Goal: Information Seeking & Learning: Understand process/instructions

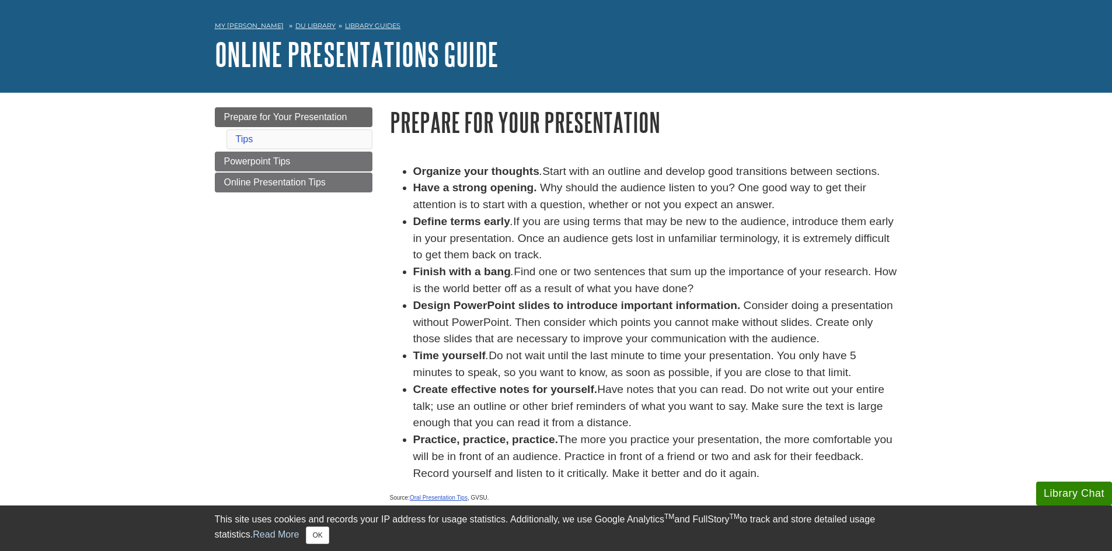
scroll to position [58, 0]
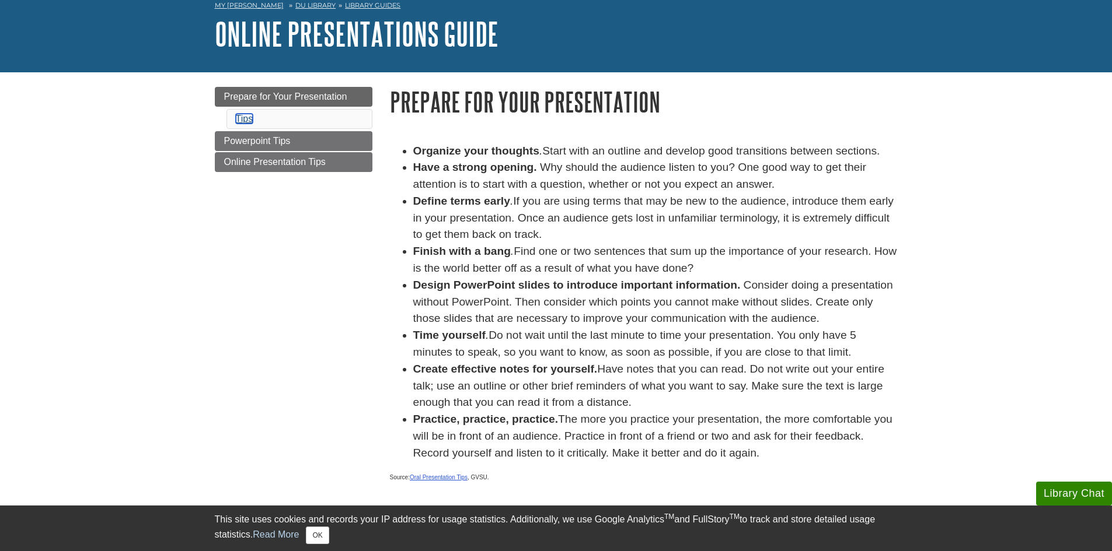
click at [243, 119] on link "Tips" at bounding box center [245, 119] width 18 height 10
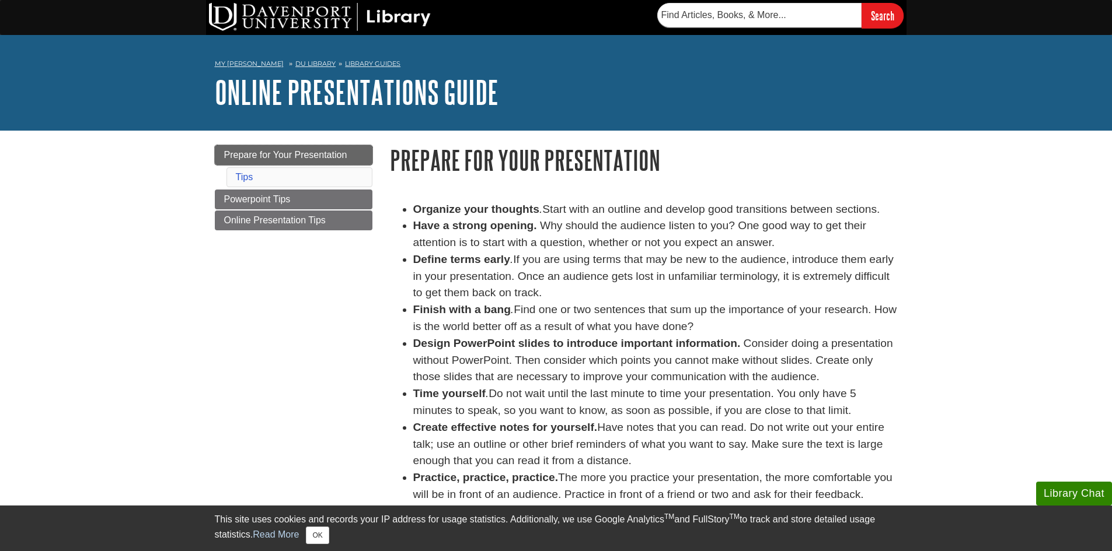
click at [281, 160] on link "Prepare for Your Presentation" at bounding box center [294, 155] width 158 height 20
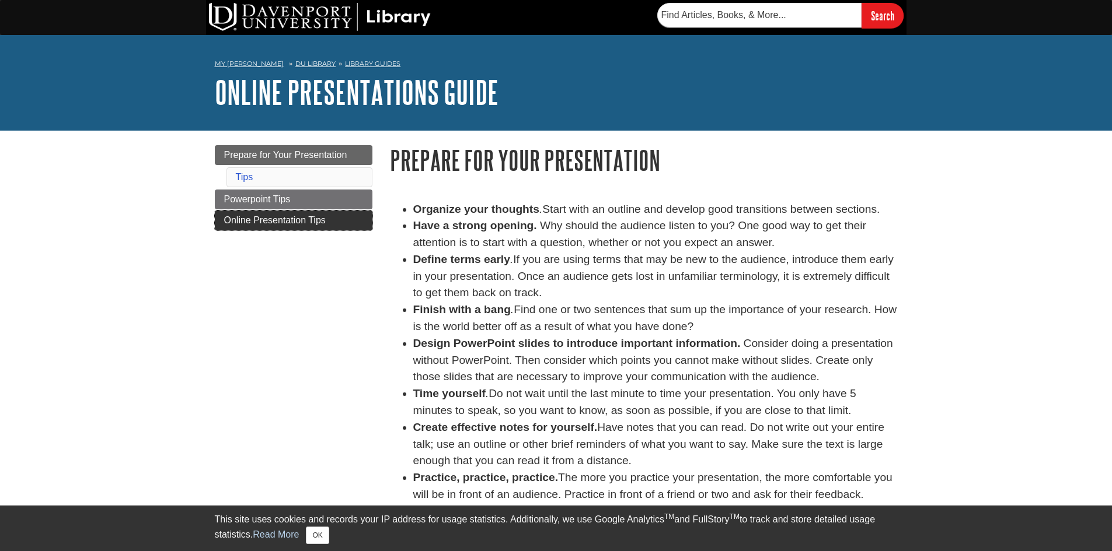
click at [283, 220] on span "Online Presentation Tips" at bounding box center [275, 220] width 102 height 10
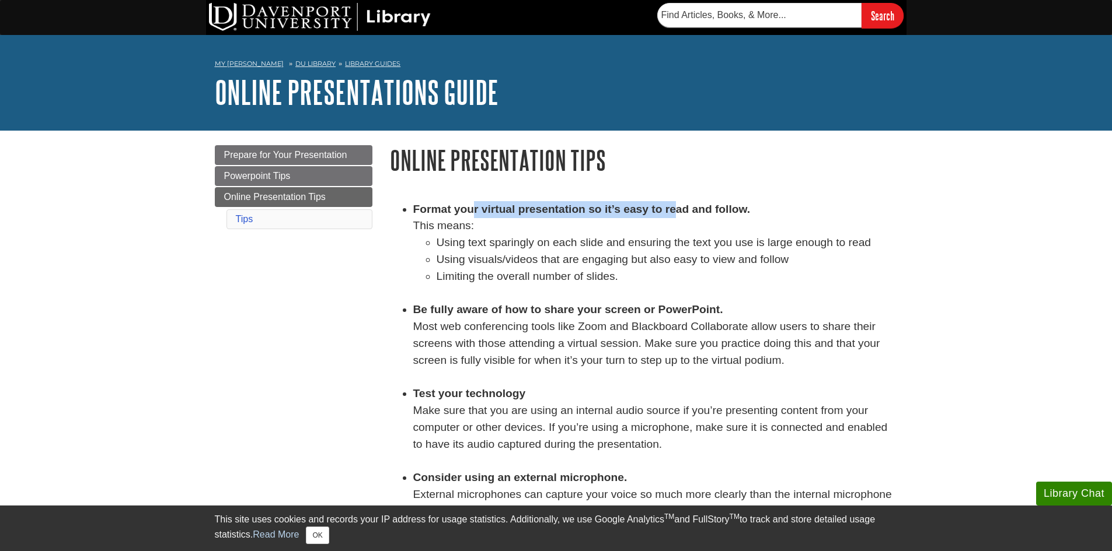
drag, startPoint x: 471, startPoint y: 211, endPoint x: 696, endPoint y: 212, distance: 224.1
click at [692, 212] on strong "Format your virtual presentation so it’s easy to read and follow." at bounding box center [581, 209] width 337 height 12
click at [317, 148] on link "Prepare for Your Presentation" at bounding box center [294, 155] width 158 height 20
